Goal: Information Seeking & Learning: Compare options

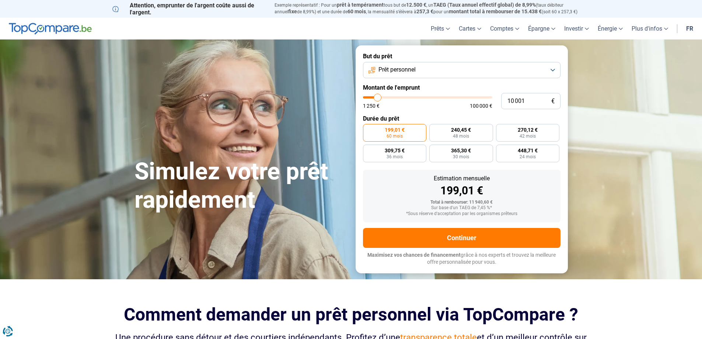
click at [548, 70] on button "Prêt personnel" at bounding box center [461, 70] width 197 height 16
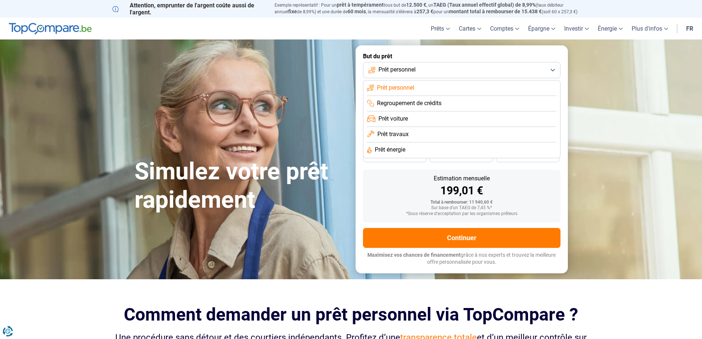
click at [548, 70] on button "Prêt personnel" at bounding box center [461, 70] width 197 height 16
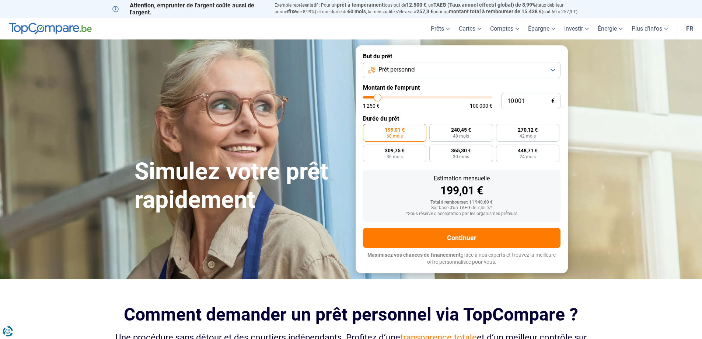
type input "27 250"
type input "27250"
click at [399, 96] on input "range" at bounding box center [427, 97] width 129 height 2
radio input "false"
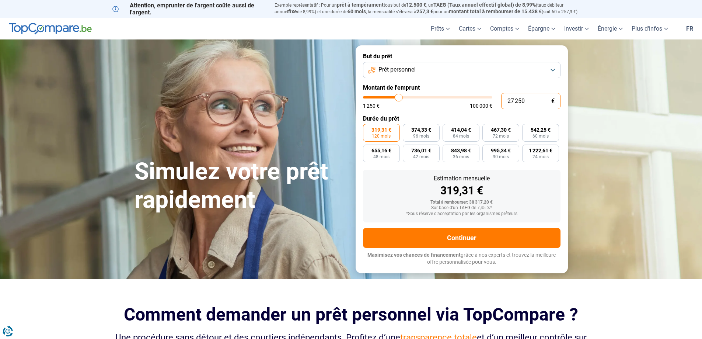
drag, startPoint x: 547, startPoint y: 101, endPoint x: 448, endPoint y: 98, distance: 98.4
click at [448, 98] on div "27 250 € 1 250 € 100 000 €" at bounding box center [461, 101] width 197 height 16
type input "5"
type input "1250"
type input "50"
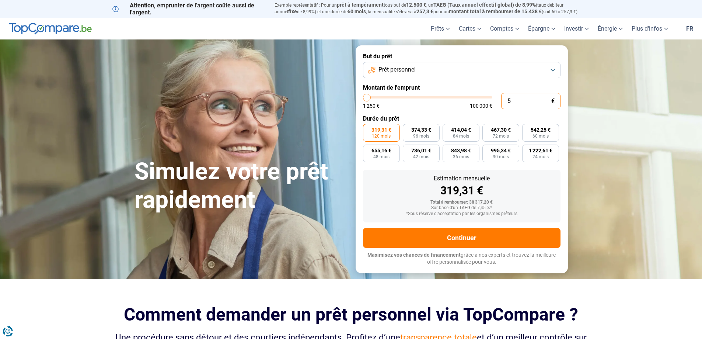
type input "1250"
type input "500"
type input "1250"
type input "5 000"
type input "5000"
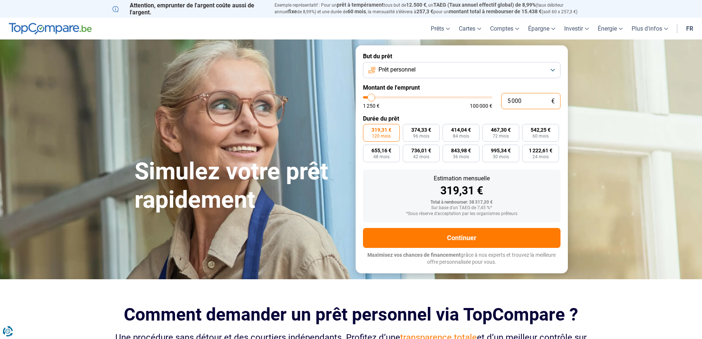
type input "5 000"
radio input "true"
click at [426, 102] on div "1 250 € 100 000 €" at bounding box center [427, 102] width 129 height 12
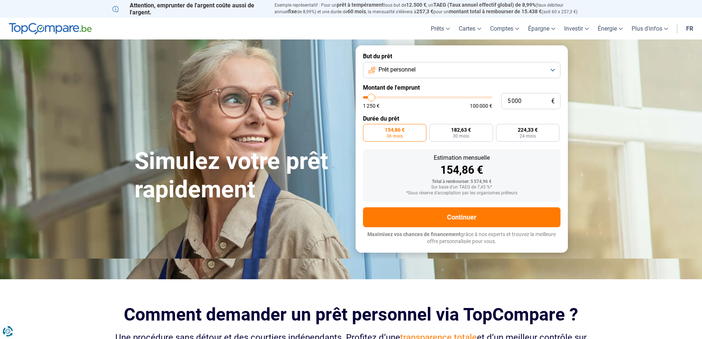
click at [547, 110] on form "But du prêt Prêt personnel Montant de l'emprunt 5 000 € 1 250 € 100 000 € Durée…" at bounding box center [461, 148] width 212 height 207
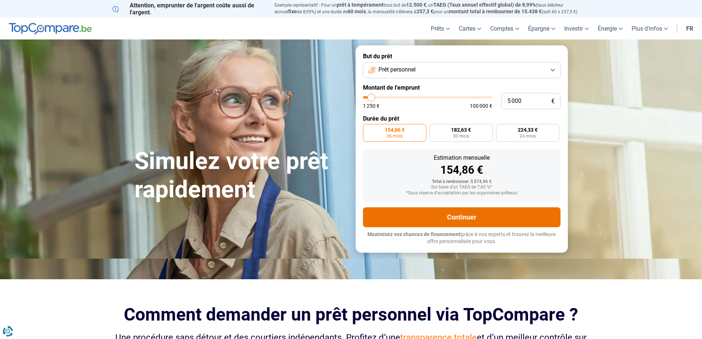
click at [475, 217] on button "Continuer" at bounding box center [461, 217] width 197 height 20
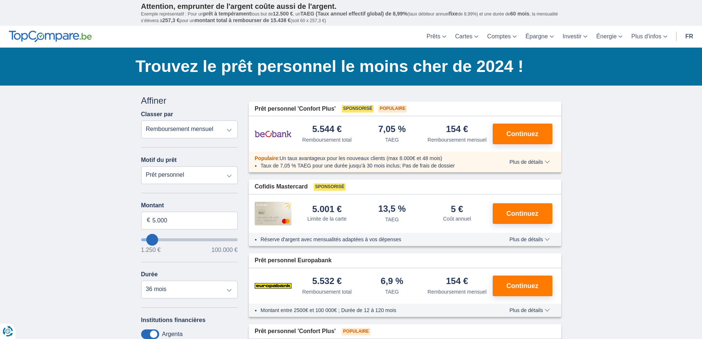
scroll to position [37, 0]
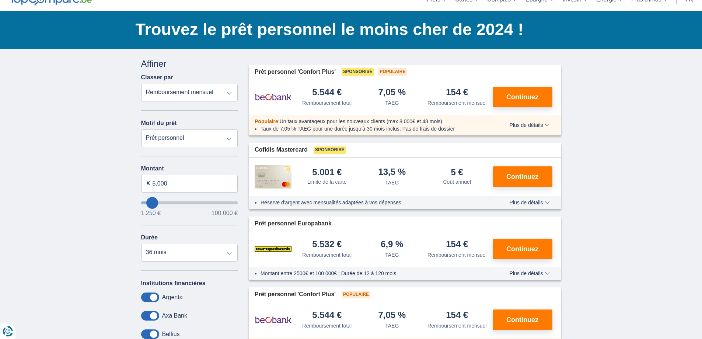
click at [219, 93] on select "Remboursement total TAEG Remboursement mensuel" at bounding box center [189, 93] width 97 height 18
select select "apr+"
click at [141, 84] on select "Remboursement total TAEG Remboursement mensuel" at bounding box center [189, 93] width 97 height 18
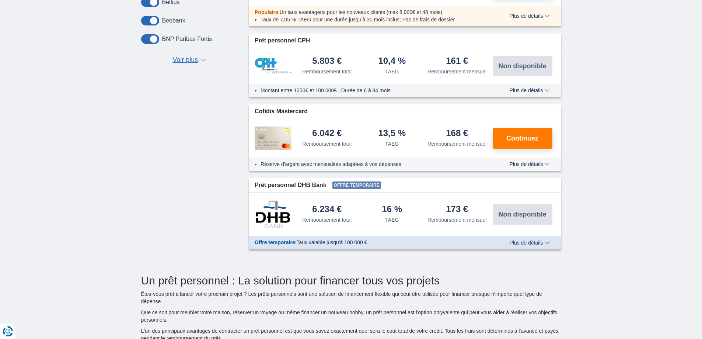
scroll to position [295, 0]
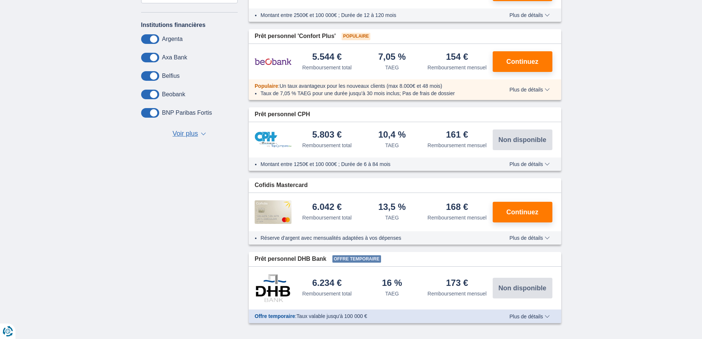
click at [203, 133] on span "▼" at bounding box center [203, 133] width 5 height 3
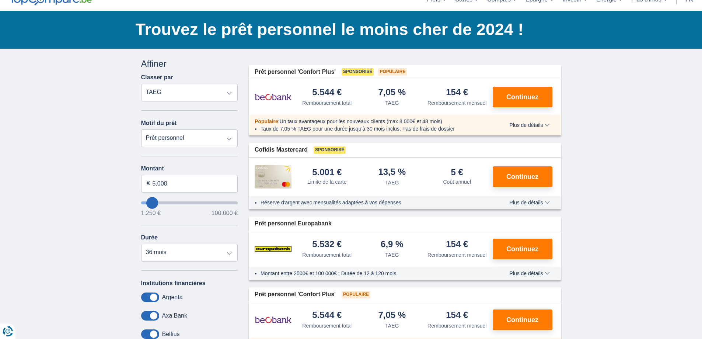
scroll to position [0, 0]
